Goal: Book appointment/travel/reservation

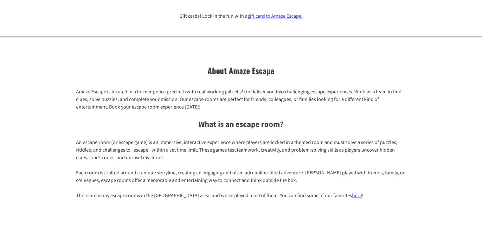
scroll to position [459, 0]
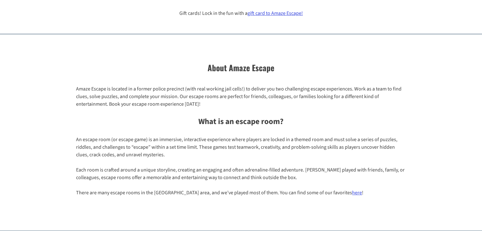
drag, startPoint x: 204, startPoint y: 105, endPoint x: 204, endPoint y: 68, distance: 36.4
click at [204, 68] on div "Think fast. Break free. Amaze yourself. Experience Boston’s most unique escape …" at bounding box center [241, 182] width 482 height 1206
click at [228, 67] on h2 "About Amaze Escape" at bounding box center [241, 68] width 482 height 12
drag, startPoint x: 229, startPoint y: 68, endPoint x: 230, endPoint y: 93, distance: 25.0
click at [230, 93] on div "Think fast. Break free. Amaze yourself. Experience Boston’s most unique escape …" at bounding box center [241, 182] width 482 height 1206
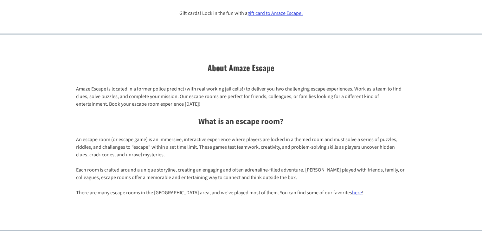
click at [230, 93] on p "Amaze Escape is located in a former police precinct (with real working jail cel…" at bounding box center [241, 96] width 330 height 23
drag, startPoint x: 230, startPoint y: 93, endPoint x: 203, endPoint y: 67, distance: 38.1
click at [203, 67] on div "Think fast. Break free. Amaze yourself. Experience Boston’s most unique escape …" at bounding box center [241, 182] width 482 height 1206
click at [172, 89] on p "Amaze Escape is located in a former police precinct (with real working jail cel…" at bounding box center [241, 96] width 330 height 23
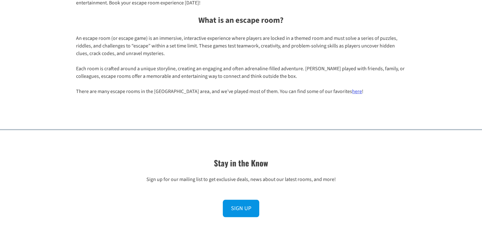
scroll to position [573, 0]
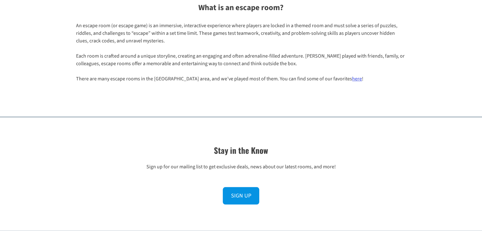
drag, startPoint x: 198, startPoint y: 8, endPoint x: 199, endPoint y: 36, distance: 28.2
click at [199, 36] on div "Amaze Escape is located in a former police precinct (with real working jail cel…" at bounding box center [241, 28] width 434 height 124
click at [199, 36] on p "An escape room (or escape game) is an immersive, interactive experience where p…" at bounding box center [241, 33] width 330 height 23
drag, startPoint x: 199, startPoint y: 31, endPoint x: 212, endPoint y: 38, distance: 15.2
click at [212, 38] on p "An escape room (or escape game) is an immersive, interactive experience where p…" at bounding box center [241, 33] width 330 height 23
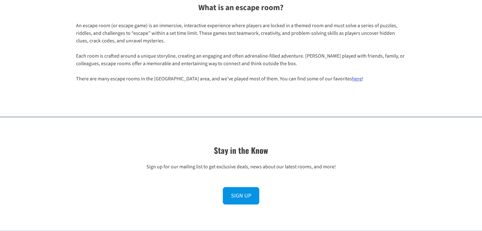
click at [233, 33] on p "An escape room (or escape game) is an immersive, interactive experience where p…" at bounding box center [241, 33] width 330 height 23
drag, startPoint x: 228, startPoint y: 33, endPoint x: 231, endPoint y: 41, distance: 8.7
click at [231, 41] on p "An escape room (or escape game) is an immersive, interactive experience where p…" at bounding box center [241, 33] width 330 height 23
drag, startPoint x: 165, startPoint y: 41, endPoint x: 164, endPoint y: 33, distance: 7.9
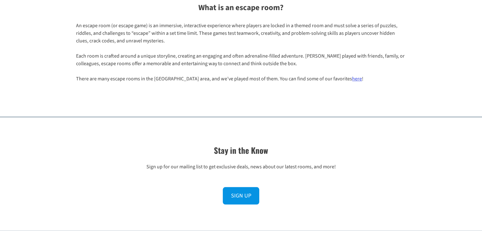
click at [164, 33] on p "An escape room (or escape game) is an immersive, interactive experience where p…" at bounding box center [241, 33] width 330 height 23
drag, startPoint x: 177, startPoint y: 55, endPoint x: 300, endPoint y: 61, distance: 123.7
click at [300, 61] on p "Each room is crafted around a unique storyline, creating an engaging and often …" at bounding box center [241, 59] width 330 height 15
click at [333, 98] on div "Think fast. Break free. Amaze yourself. Experience Boston’s most unique escape …" at bounding box center [241, 68] width 482 height 1206
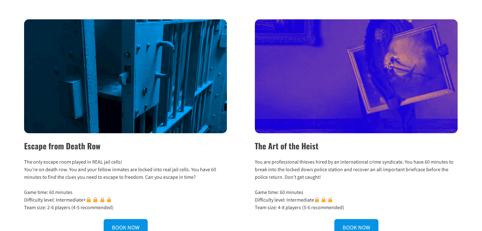
scroll to position [404, 0]
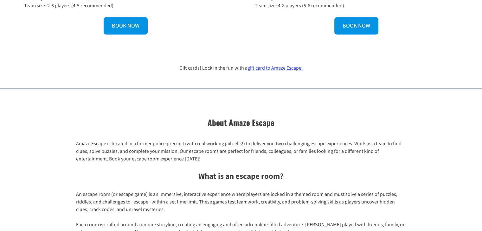
click at [208, 161] on p "Amaze Escape is located in a former police precinct (with real working jail cel…" at bounding box center [241, 151] width 330 height 23
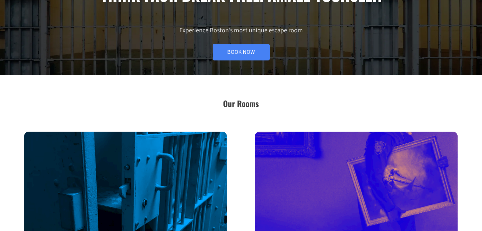
scroll to position [0, 0]
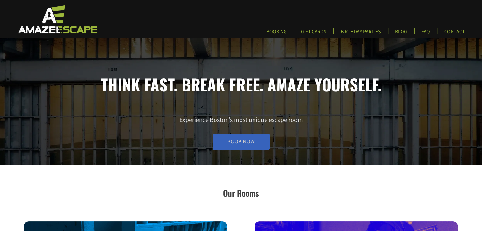
click at [243, 138] on link "Book Now" at bounding box center [241, 142] width 57 height 16
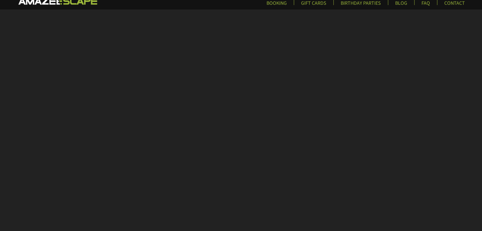
scroll to position [231, 0]
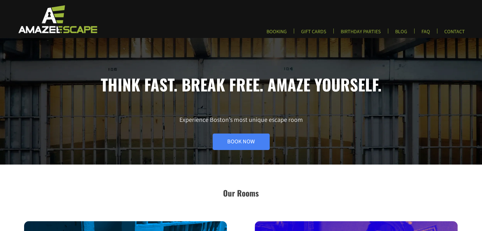
click at [314, 83] on h1 "Think fast. Break free. Amaze yourself." at bounding box center [241, 84] width 434 height 19
click at [239, 144] on link "Book Now" at bounding box center [241, 142] width 57 height 16
click at [234, 141] on link "Book Now" at bounding box center [241, 142] width 57 height 16
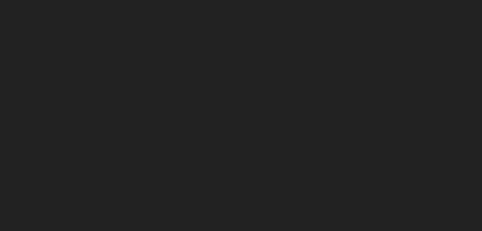
scroll to position [231, 0]
